Goal: Transaction & Acquisition: Book appointment/travel/reservation

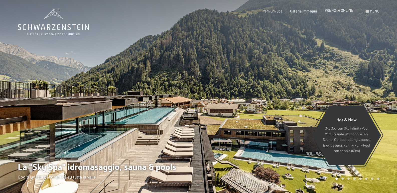
click at [344, 10] on span "PRENOTA ONLINE" at bounding box center [339, 10] width 29 height 4
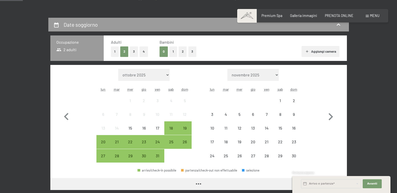
scroll to position [100, 0]
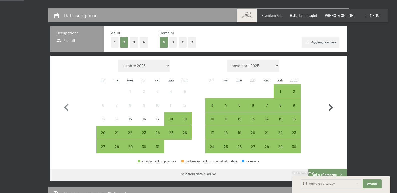
click at [330, 107] on icon "button" at bounding box center [330, 108] width 15 height 15
select select "2025-11-01"
select select "2025-12-01"
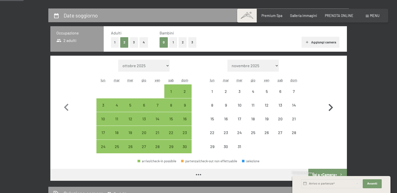
click at [330, 107] on icon "button" at bounding box center [330, 108] width 15 height 15
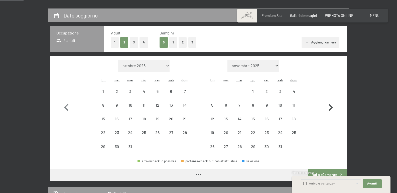
select select "2025-12-01"
select select "2026-01-01"
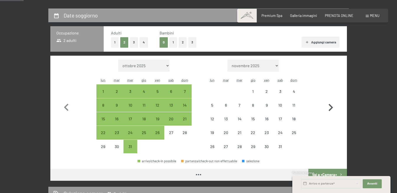
select select "2025-12-01"
select select "2026-01-01"
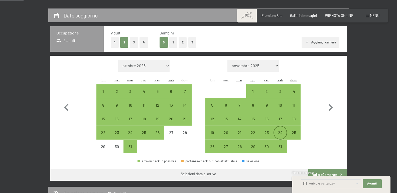
click at [283, 132] on div "24" at bounding box center [280, 137] width 13 height 13
select select "2025-12-01"
select select "2026-01-01"
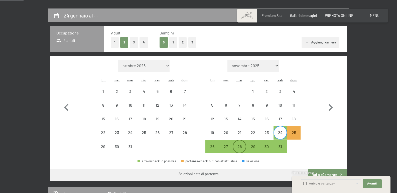
click at [238, 147] on div "28" at bounding box center [239, 151] width 13 height 13
select select "2025-12-01"
select select "2026-01-01"
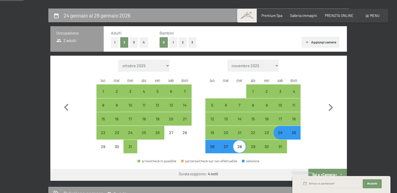
click at [172, 43] on button "1" at bounding box center [173, 42] width 8 height 10
select select "2025-12-01"
select select "2026-01-01"
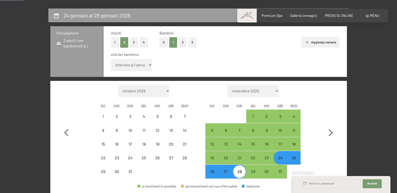
click at [140, 71] on div "età del bambino inferiore a 1 anno 1 anno 2 anni 3 anni 4 anni 5 anni 6 anni 7 …" at bounding box center [225, 62] width 228 height 21
select select "2025-12-01"
select select "2026-01-01"
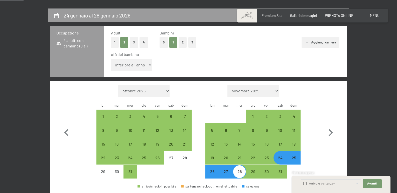
click at [139, 64] on select "inferiore a 1 anno 1 anno 2 anni 3 anni 4 anni 5 anni 6 anni 7 anni 8 anni 9 an…" at bounding box center [131, 65] width 41 height 12
select select "15"
click at [111, 59] on select "inferiore a 1 anno 1 anno 2 anni 3 anni 4 anni 5 anni 6 anni 7 anni 8 anni 9 an…" at bounding box center [131, 65] width 41 height 12
select select "2025-12-01"
select select "2026-01-01"
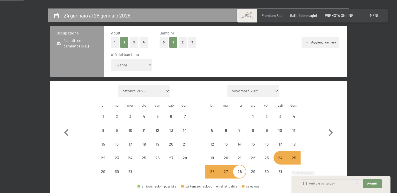
select select "2025-12-01"
select select "2026-01-01"
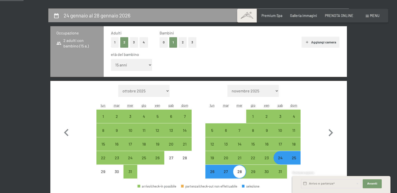
click at [255, 56] on div "età del bambino" at bounding box center [223, 55] width 224 height 6
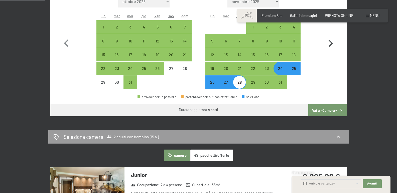
scroll to position [200, 0]
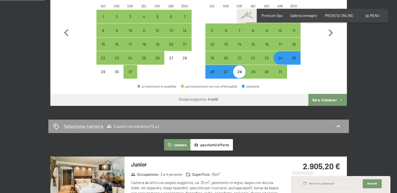
click at [327, 98] on button "Vai a «Camera»" at bounding box center [327, 100] width 38 height 12
select select "2025-12-01"
select select "2026-01-01"
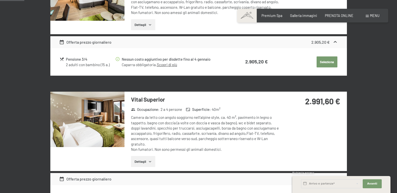
scroll to position [109, 0]
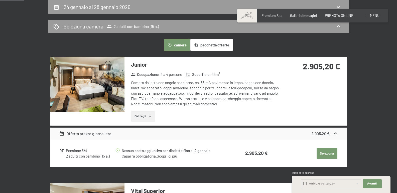
click at [142, 115] on button "Dettagli" at bounding box center [143, 116] width 24 height 11
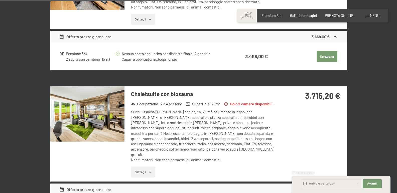
scroll to position [834, 0]
